Goal: Information Seeking & Learning: Check status

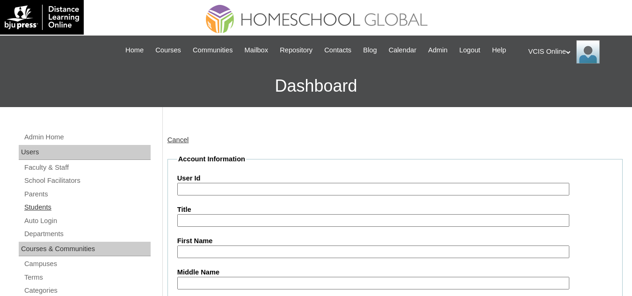
click at [35, 207] on link "Students" at bounding box center [86, 208] width 127 height 12
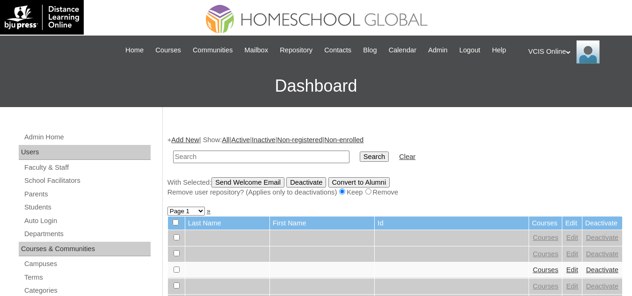
click at [227, 159] on input "text" at bounding box center [261, 157] width 176 height 13
type input "VCIS0010-6B-PA2025"
click at [360, 152] on input "Search" at bounding box center [374, 157] width 29 height 10
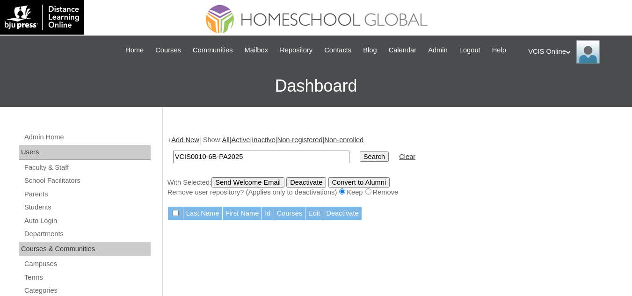
drag, startPoint x: 272, startPoint y: 157, endPoint x: 120, endPoint y: 146, distance: 152.5
click at [203, 160] on input "text" at bounding box center [261, 157] width 176 height 13
paste input "VCIS0010-6B-SA2025"
type input "VCIS0010-6B-SA2025"
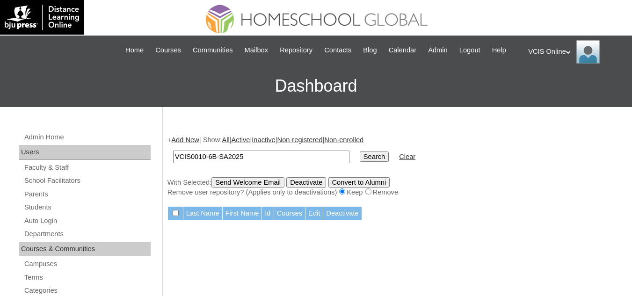
click at [360, 153] on input "Search" at bounding box center [374, 157] width 29 height 10
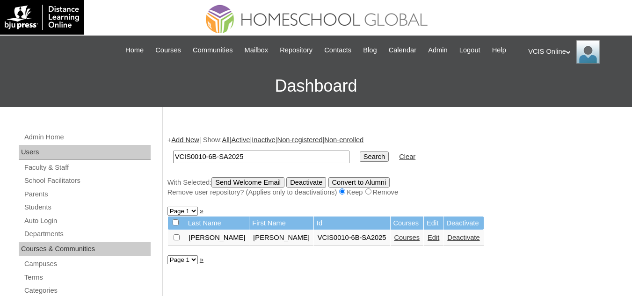
click at [314, 244] on td "VCIS0010-6B-SA2025" at bounding box center [352, 238] width 76 height 16
click at [314, 240] on td "VCIS0010-6B-SA2025" at bounding box center [352, 238] width 76 height 16
click at [394, 240] on link "Courses" at bounding box center [407, 237] width 26 height 7
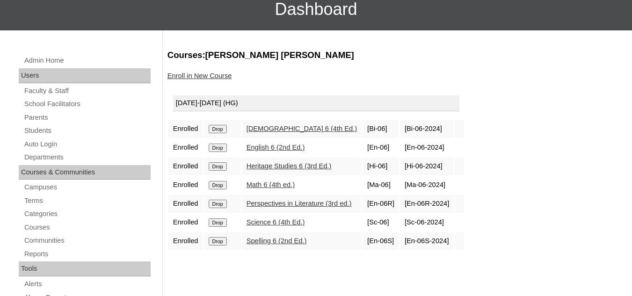
scroll to position [94, 0]
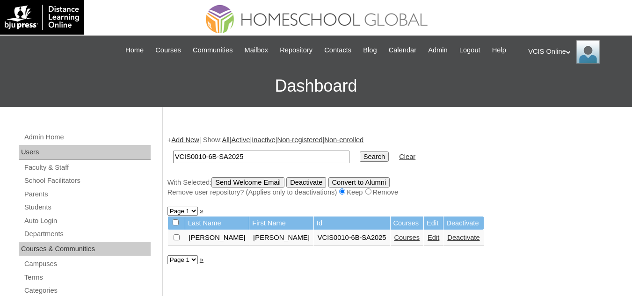
click at [257, 150] on td "VCIS0010-6B-SA2025" at bounding box center [261, 157] width 186 height 22
drag, startPoint x: 257, startPoint y: 158, endPoint x: 136, endPoint y: 149, distance: 121.5
paste input "19-7C"
type input "VCIS019-7C-SA2025"
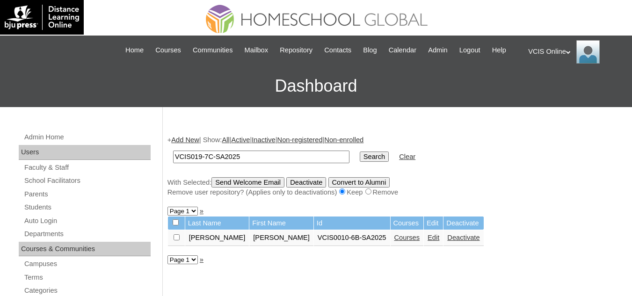
click at [360, 152] on input "Search" at bounding box center [374, 157] width 29 height 10
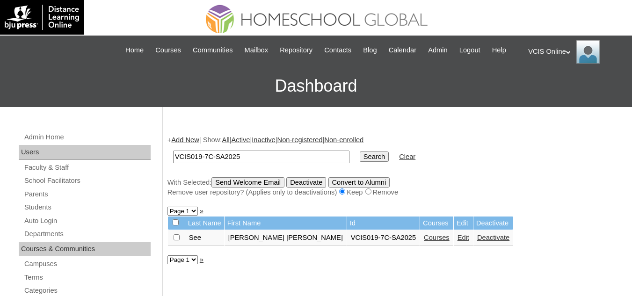
click at [424, 241] on link "Courses" at bounding box center [437, 237] width 26 height 7
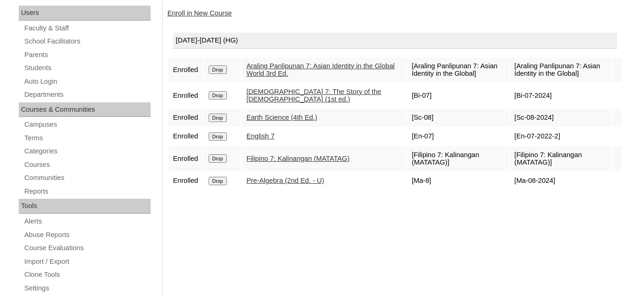
scroll to position [140, 0]
